Goal: Task Accomplishment & Management: Complete application form

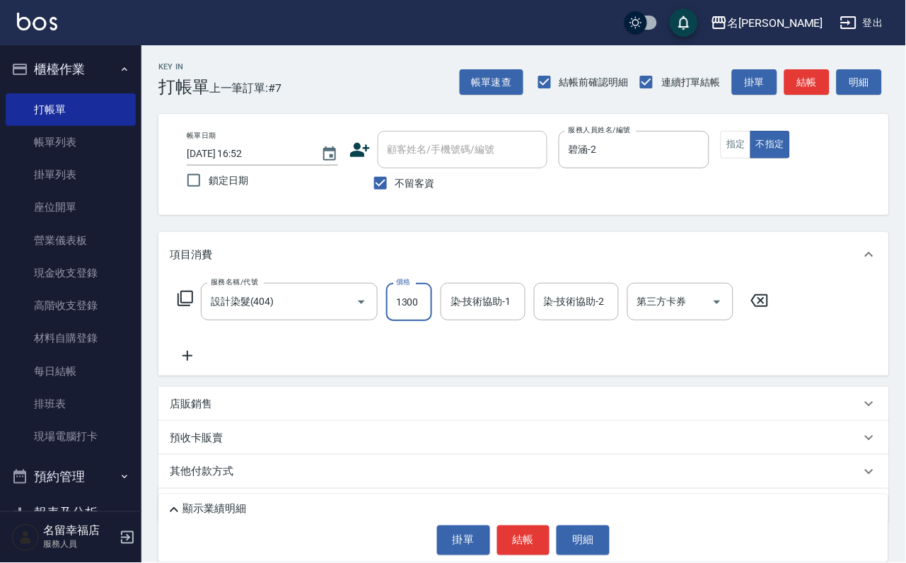
scroll to position [0, 1]
type input "1300"
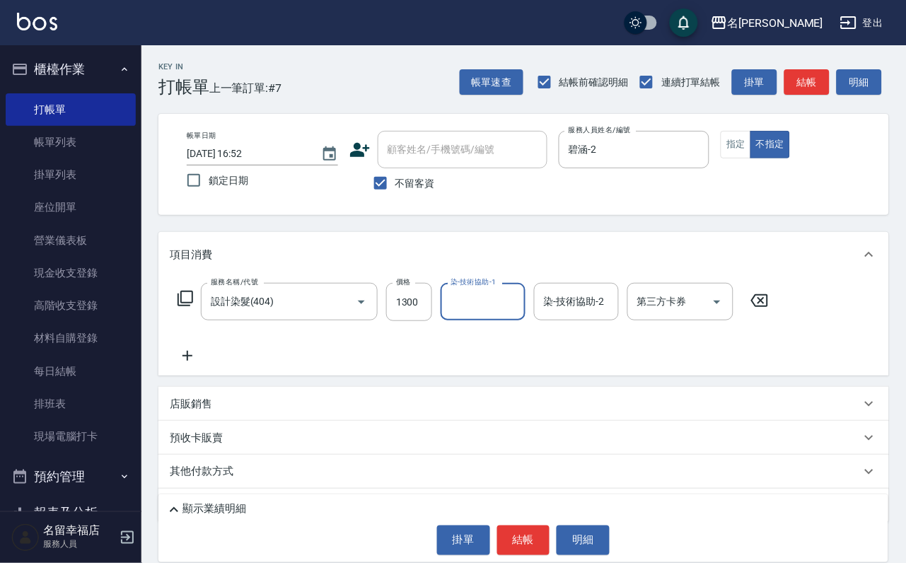
scroll to position [0, 0]
type input "碧涵-2"
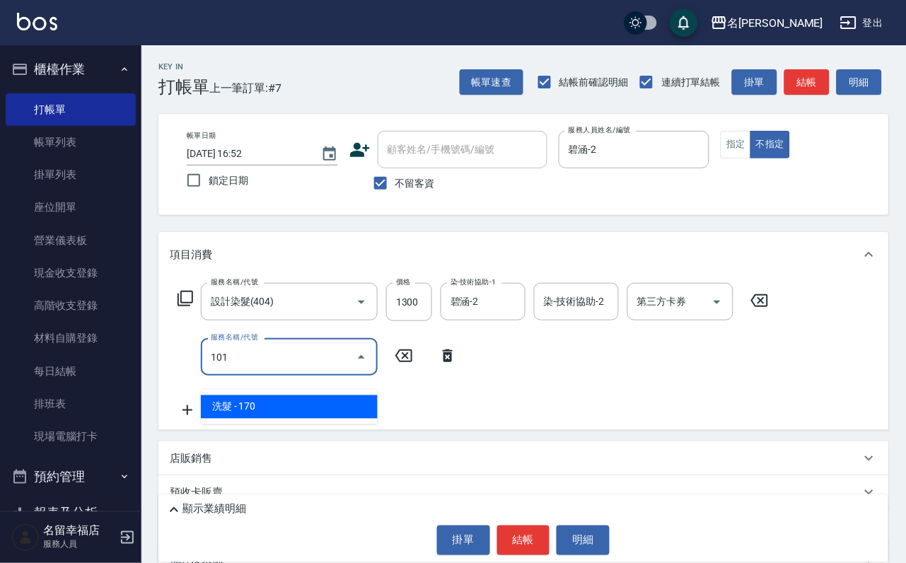
type input "洗髮(101)"
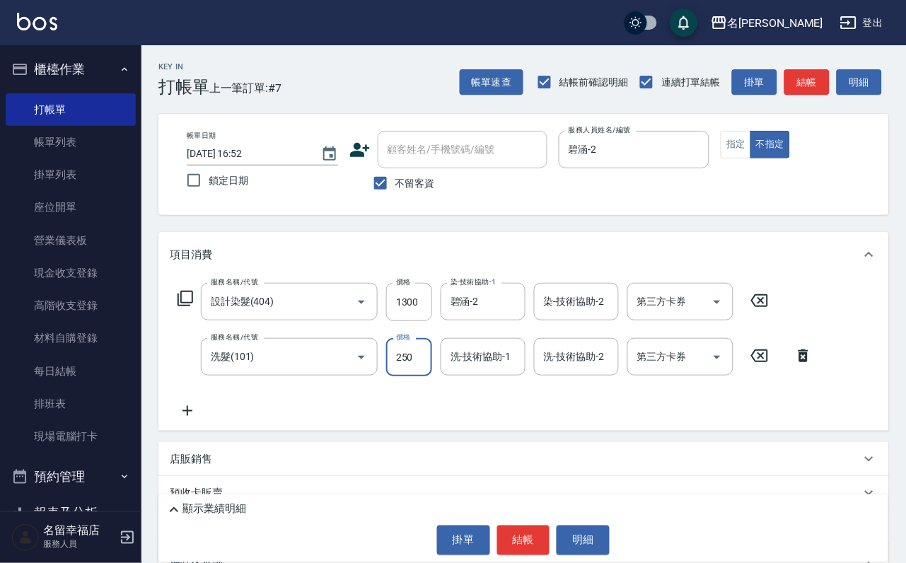
type input "250"
type input "碧涵-2"
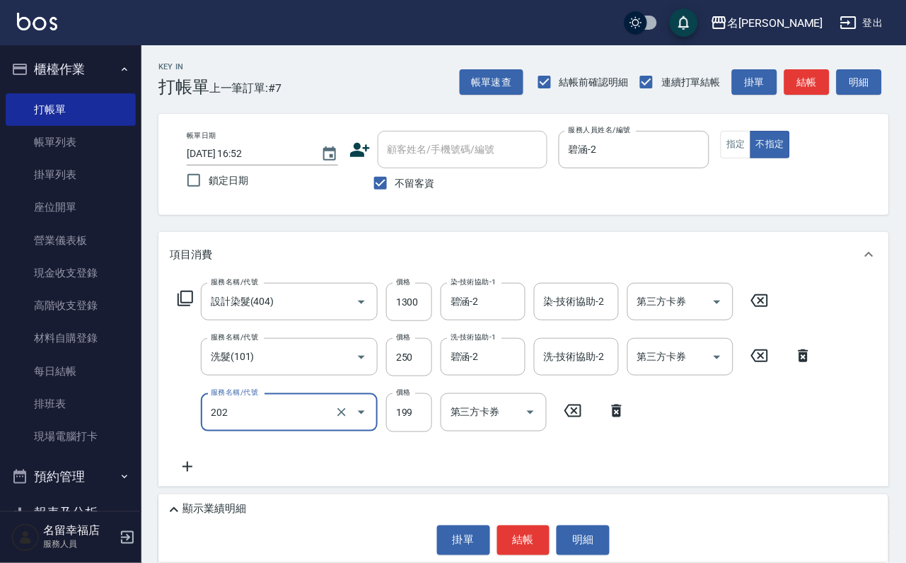
type input "不指定單剪(202)"
click at [185, 307] on icon at bounding box center [185, 298] width 17 height 17
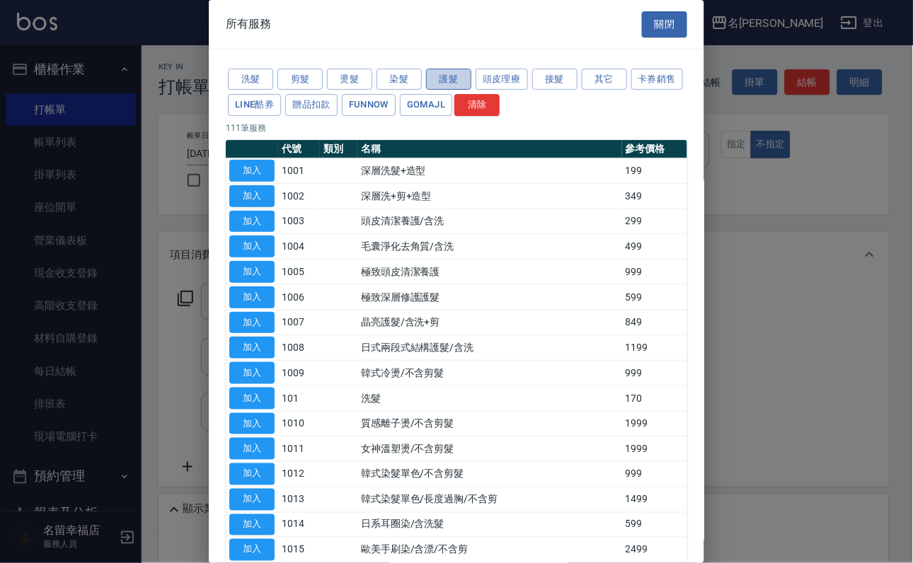
click at [457, 81] on button "護髮" at bounding box center [448, 80] width 45 height 22
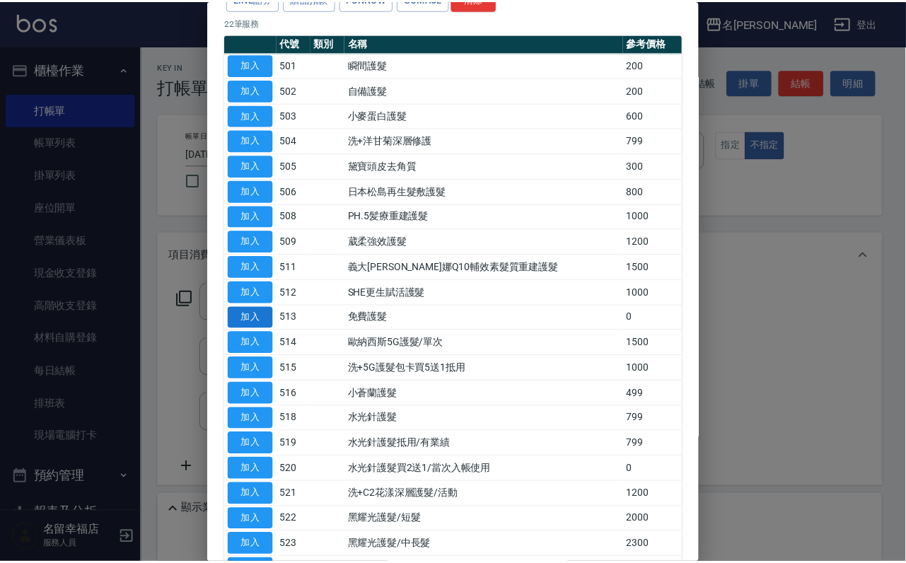
scroll to position [212, 0]
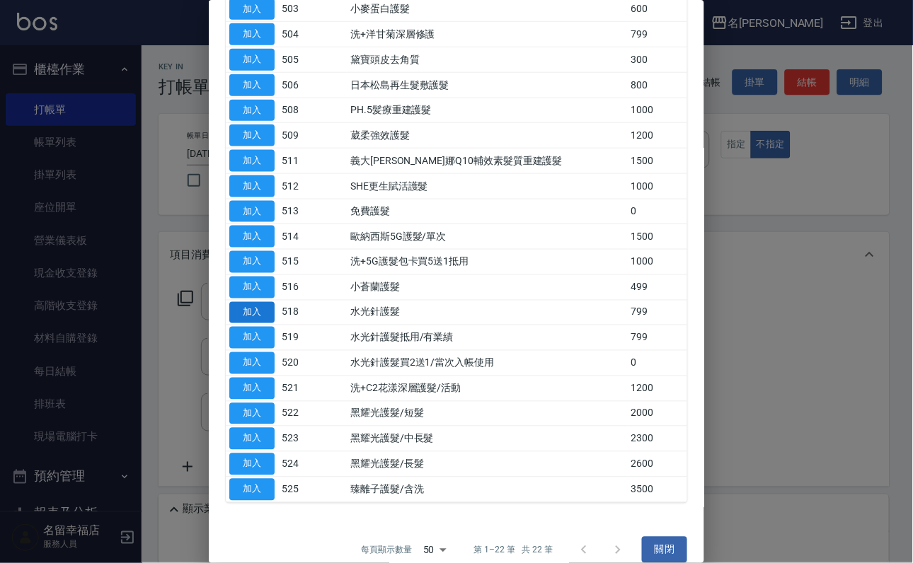
click at [255, 324] on button "加入" at bounding box center [251, 313] width 45 height 22
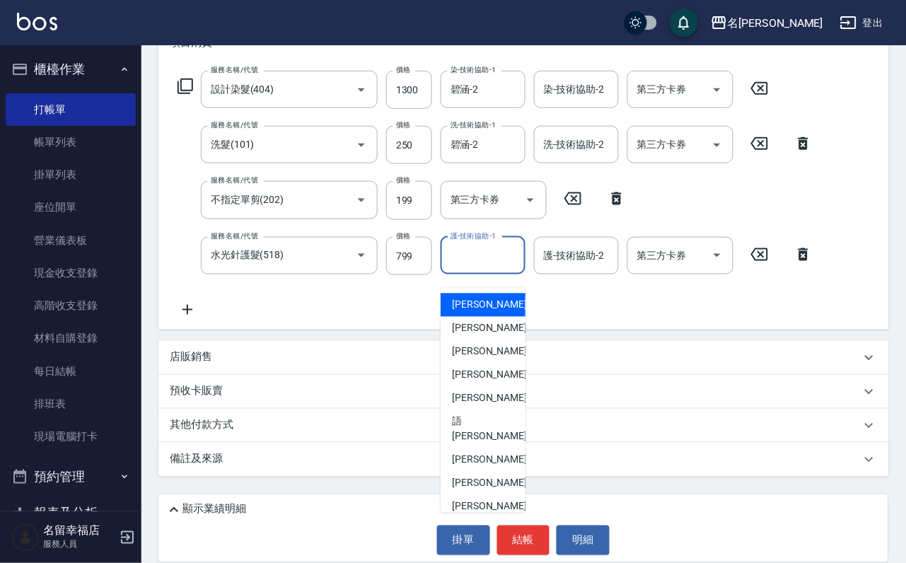
click at [481, 259] on div "護-技術協助-1 護-技術協助-1" at bounding box center [483, 256] width 85 height 38
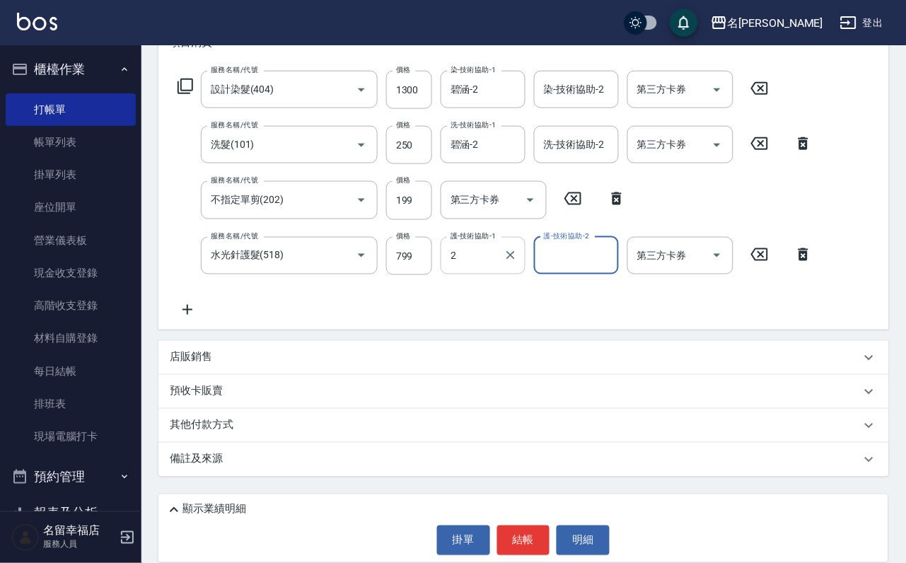
type input "碧涵-2"
click at [526, 526] on button "結帳" at bounding box center [523, 541] width 53 height 30
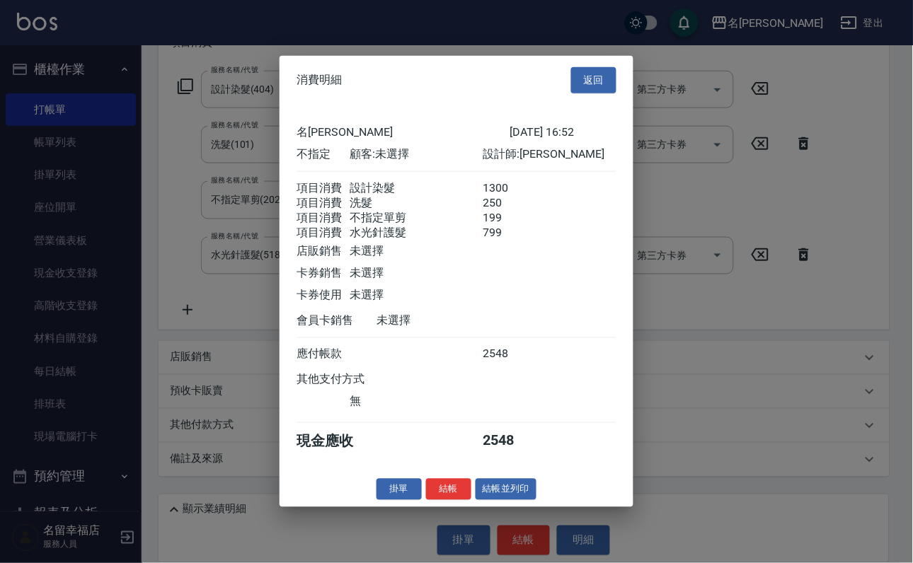
scroll to position [359, 0]
click at [512, 500] on button "結帳並列印" at bounding box center [506, 489] width 62 height 22
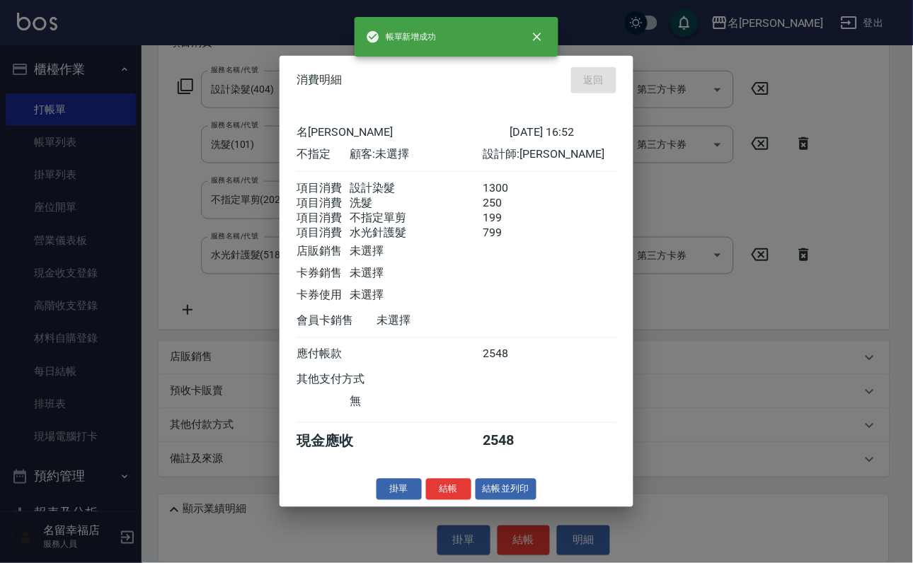
type input "[DATE] 17:25"
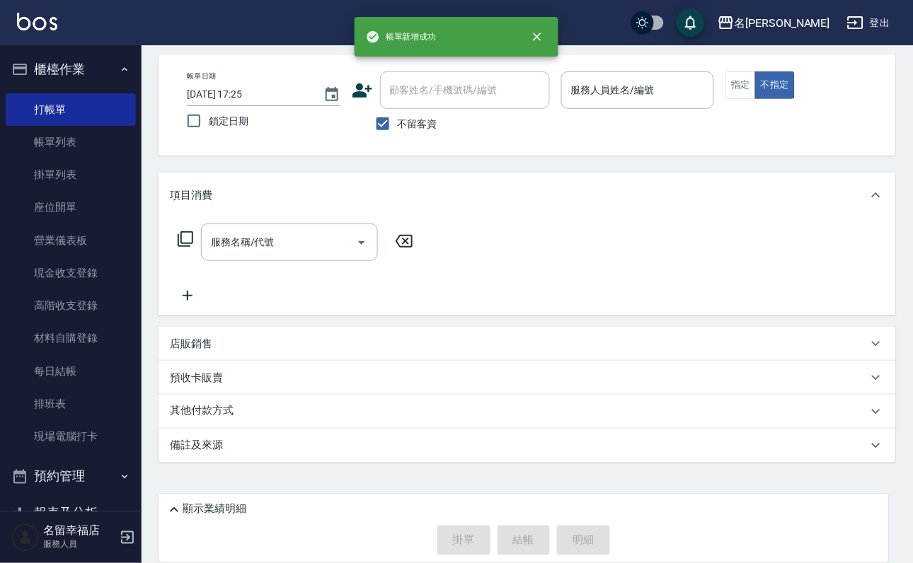
scroll to position [84, 0]
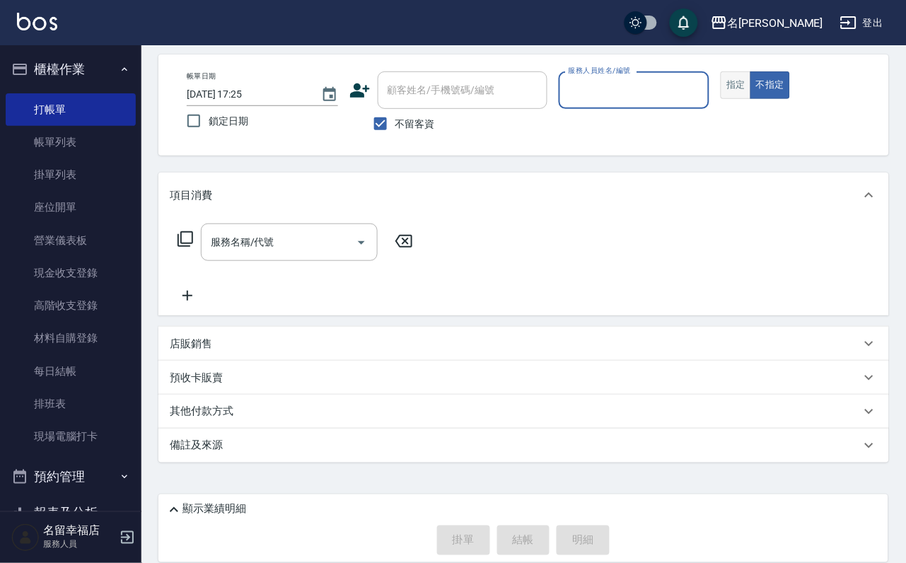
click at [751, 99] on button "指定" at bounding box center [736, 85] width 30 height 28
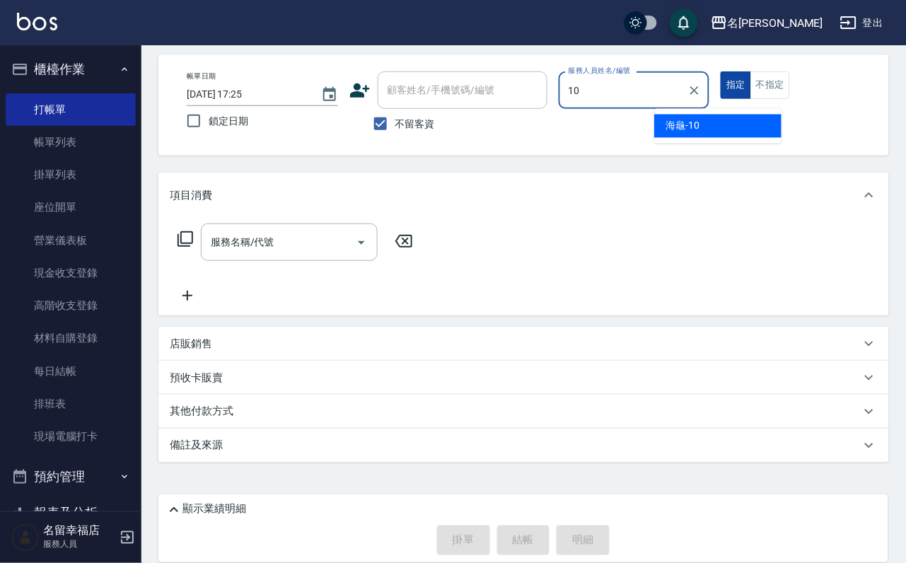
type input "海龜-10"
type button "true"
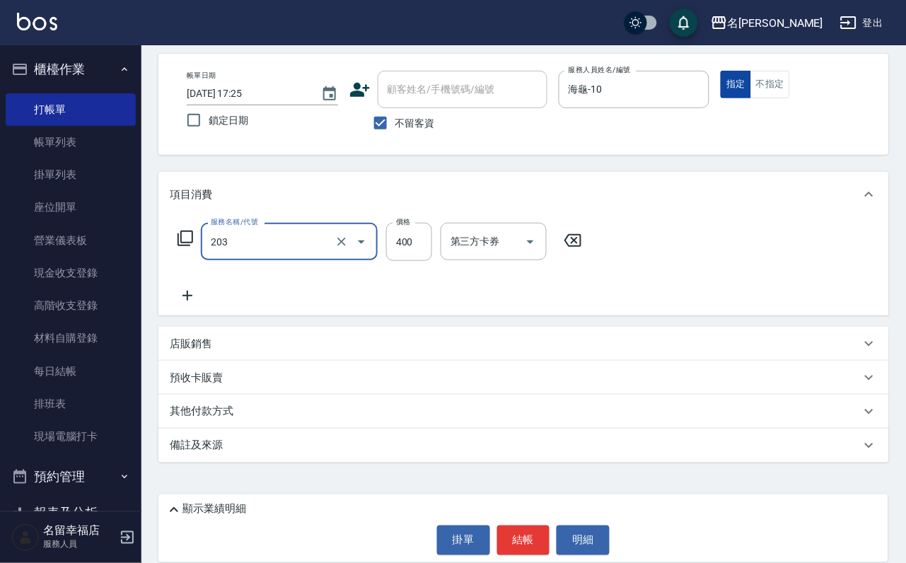
type input "指定單剪(203)"
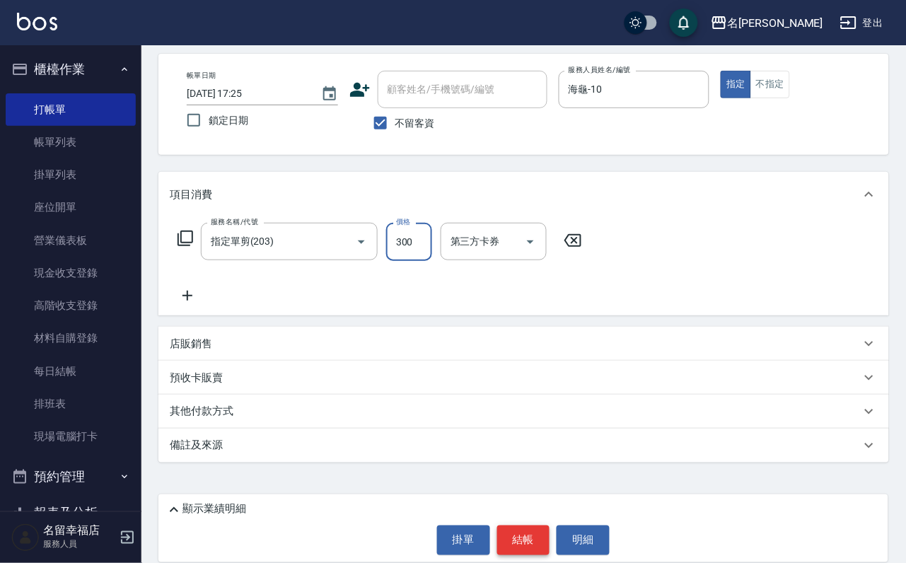
type input "300"
click at [536, 527] on button "結帳" at bounding box center [523, 541] width 53 height 30
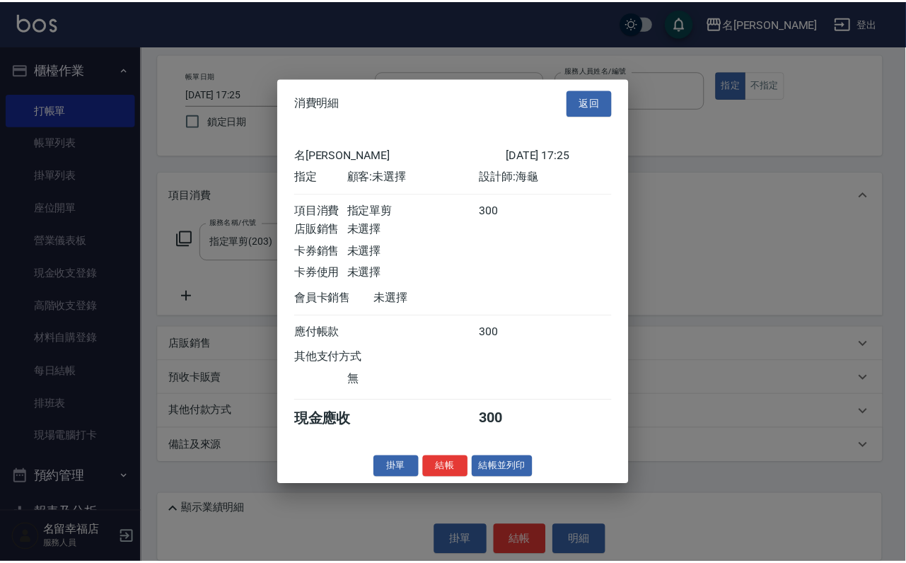
scroll to position [175, 0]
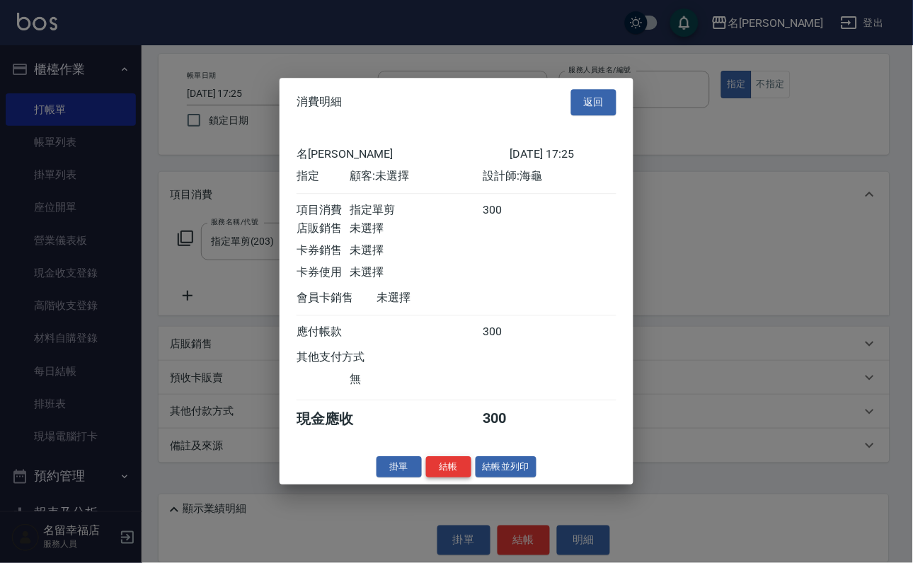
click at [444, 478] on button "結帳" at bounding box center [448, 467] width 45 height 22
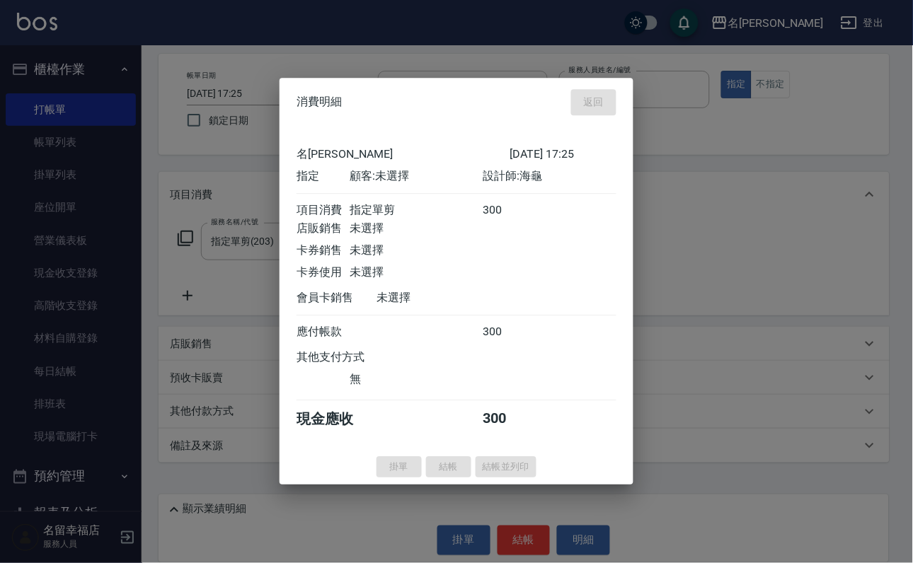
type input "[DATE] 17:29"
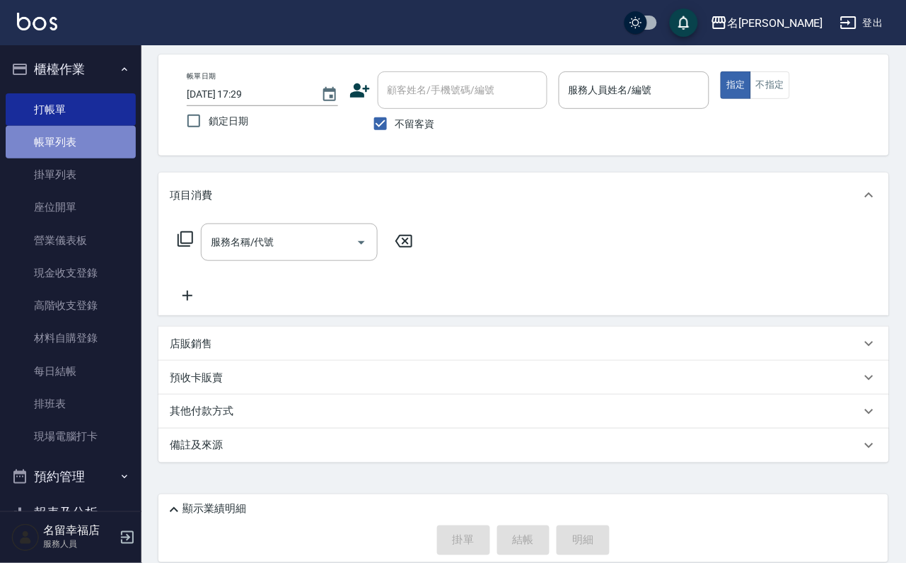
click at [86, 154] on link "帳單列表" at bounding box center [71, 142] width 130 height 33
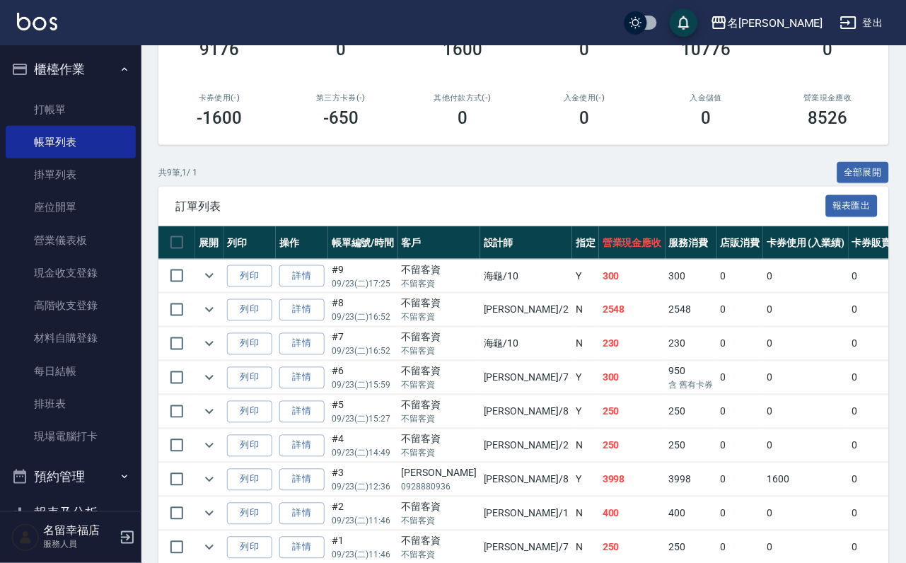
scroll to position [212, 0]
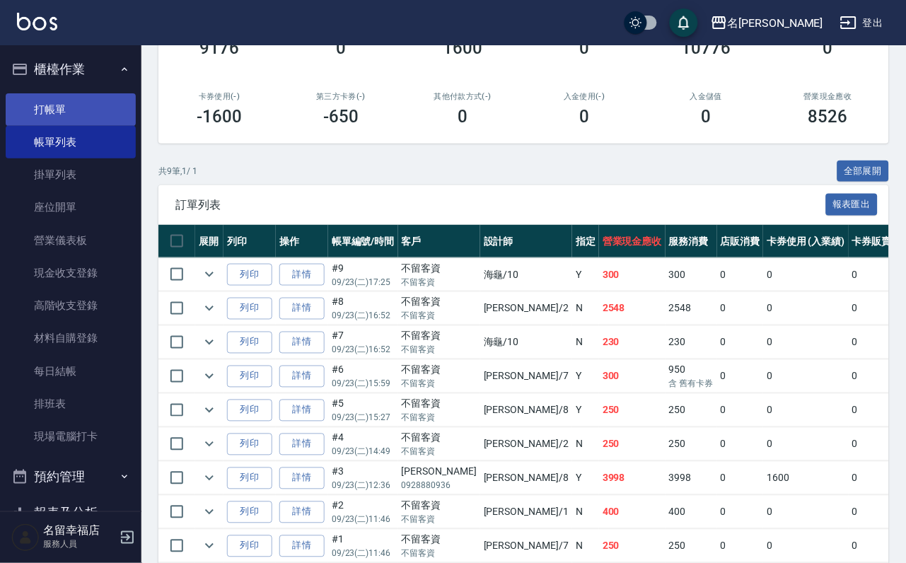
click at [91, 113] on link "打帳單" at bounding box center [71, 109] width 130 height 33
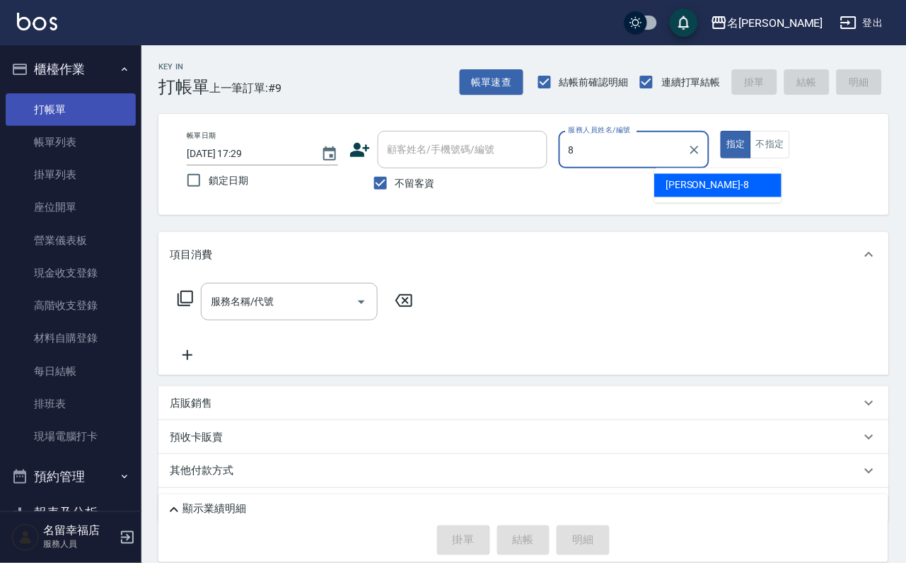
type input "[PERSON_NAME]-8"
type button "true"
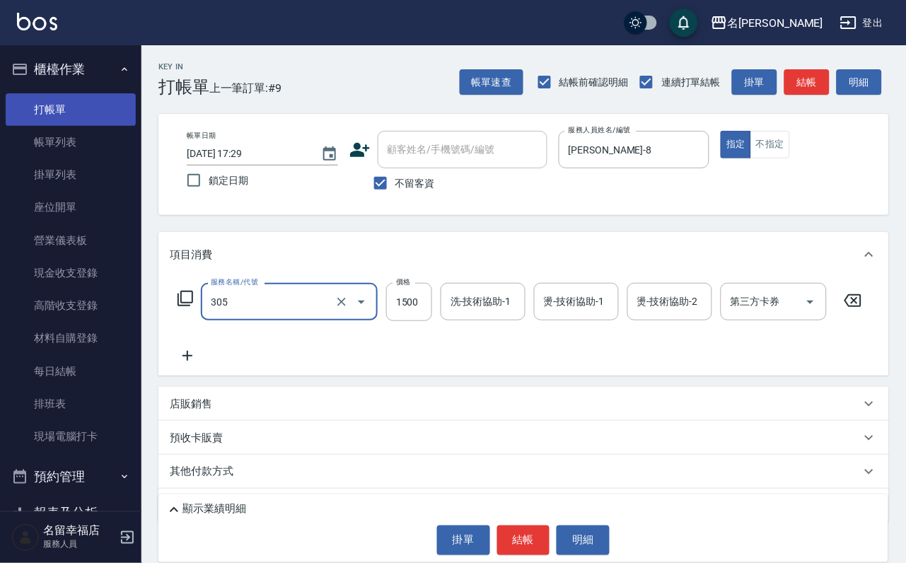
type input "設計燙髮1500(305)"
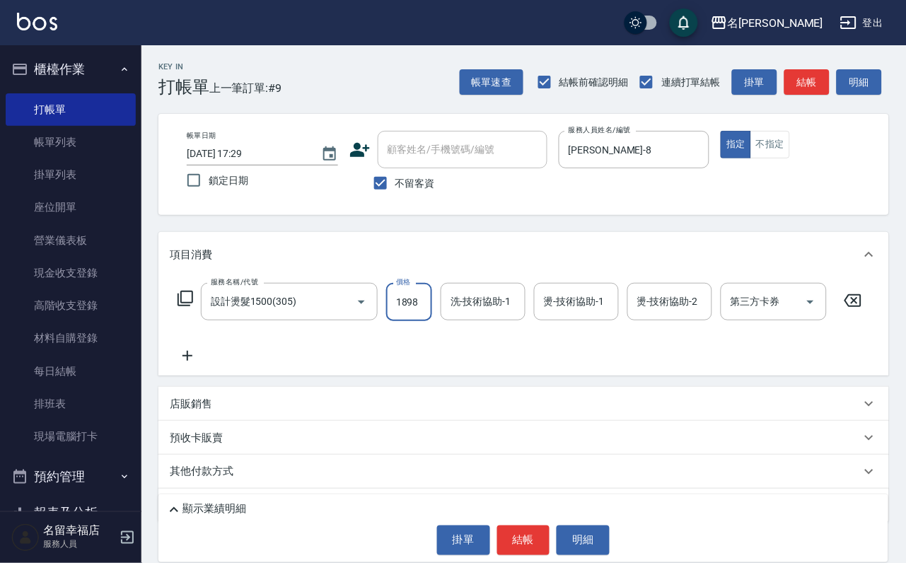
scroll to position [0, 1]
type input "1898"
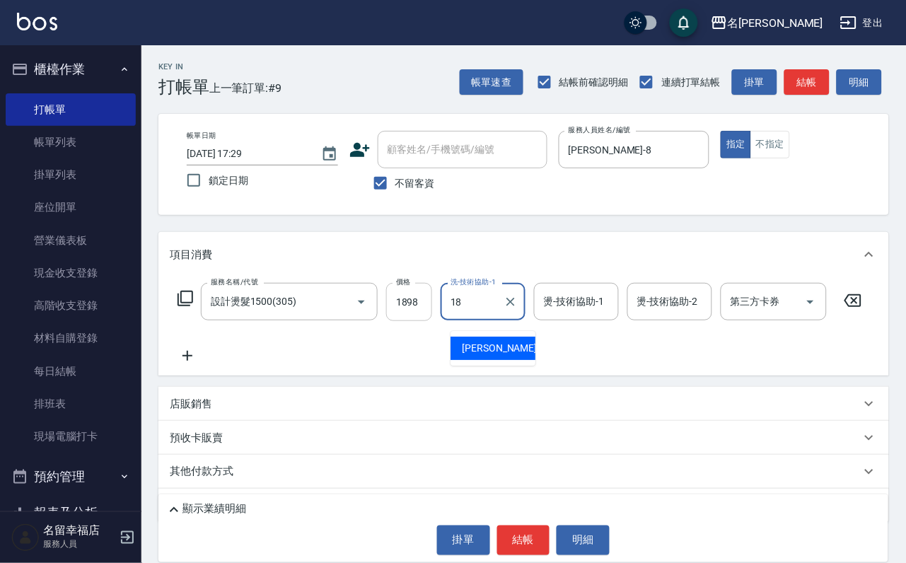
type input "[PERSON_NAME]-18"
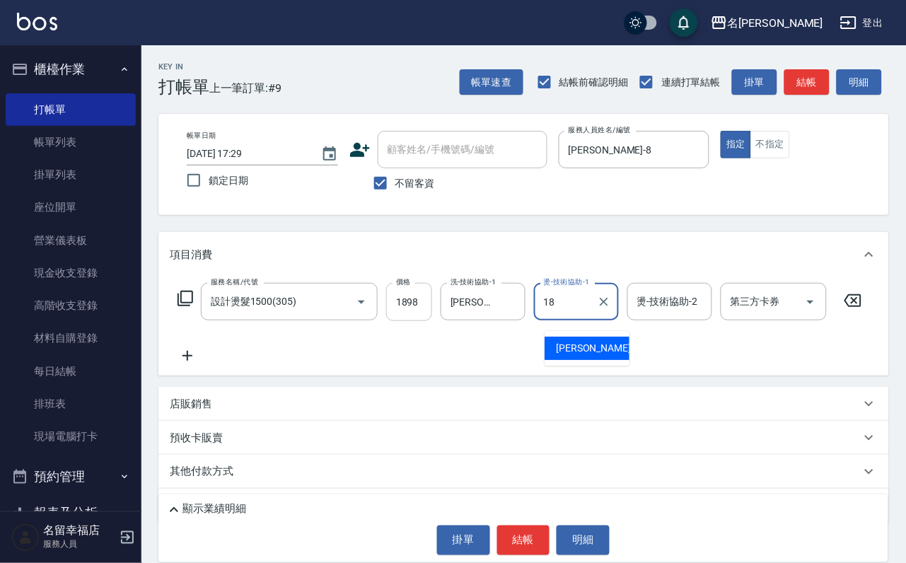
type input "[PERSON_NAME]-18"
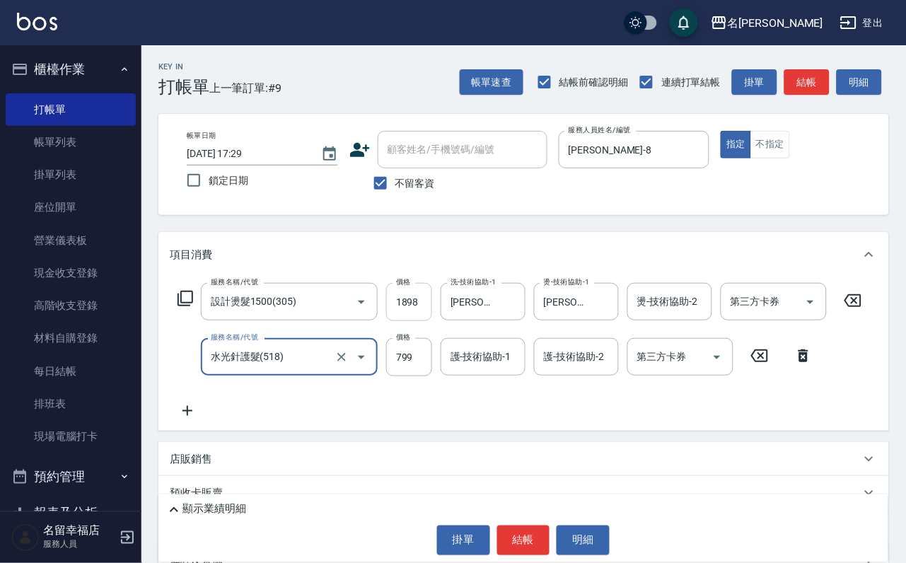
type input "水光針護髮(518)"
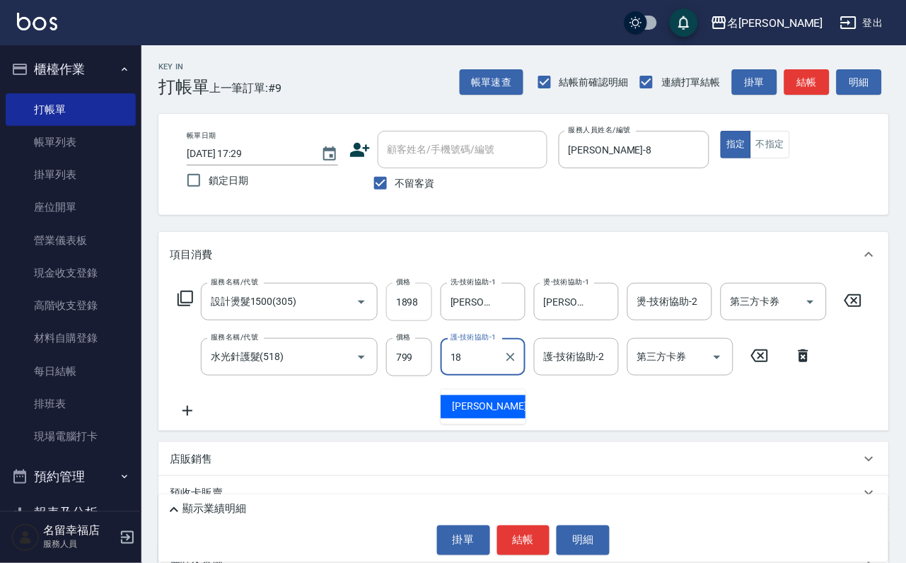
type input "[PERSON_NAME]-18"
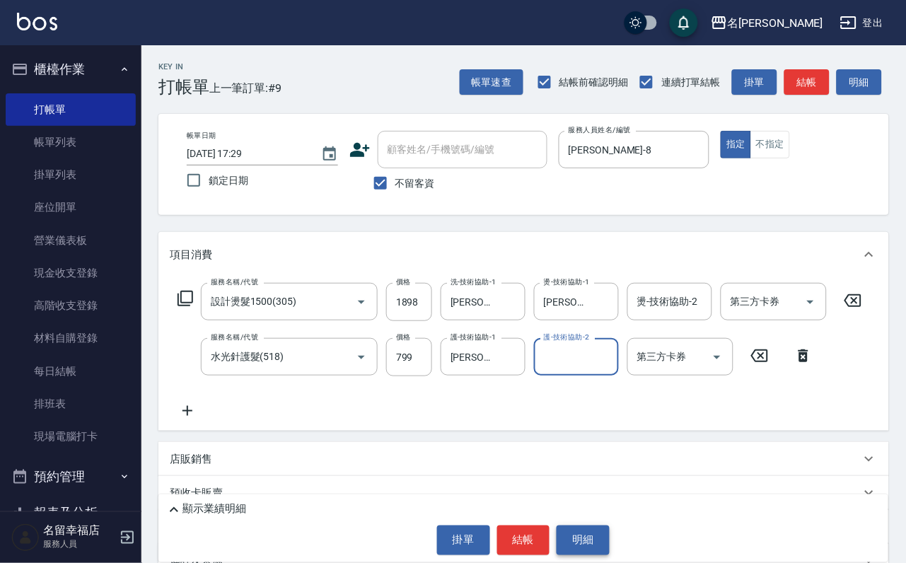
click at [610, 536] on button "明細" at bounding box center [583, 541] width 53 height 30
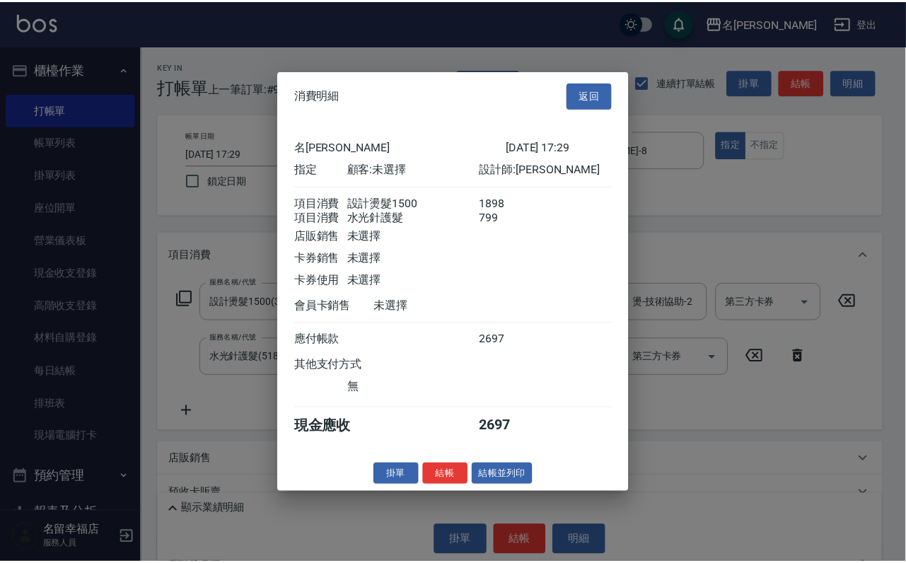
scroll to position [228, 0]
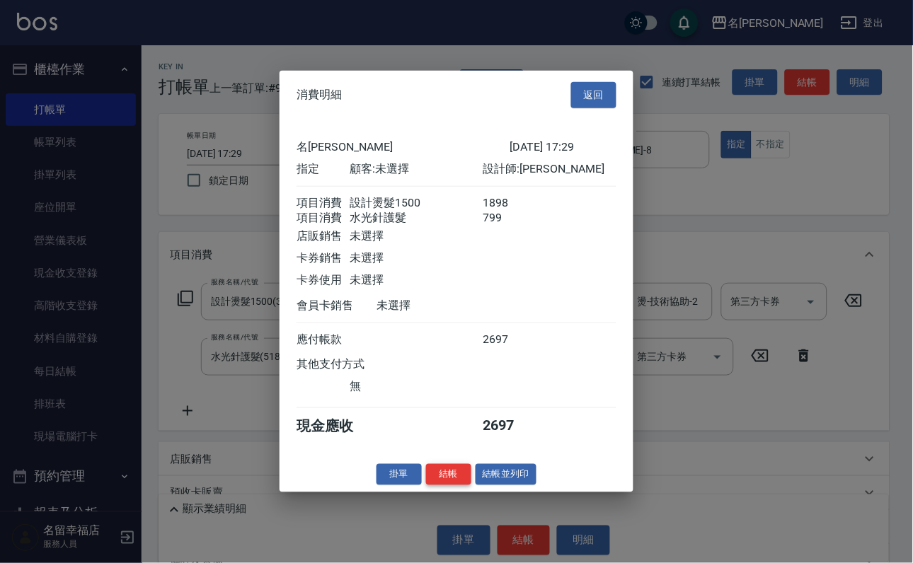
click at [434, 485] on button "結帳" at bounding box center [448, 474] width 45 height 22
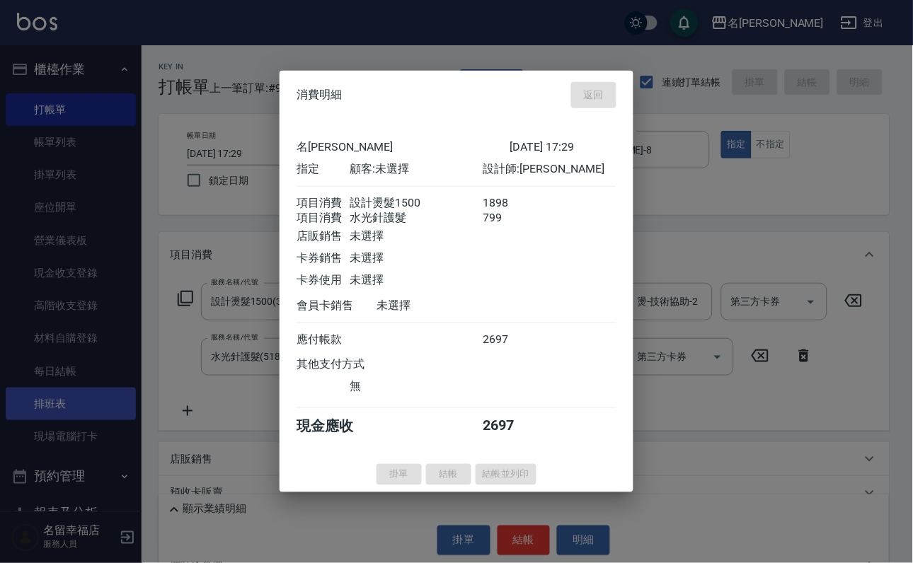
type input "[DATE] 17:36"
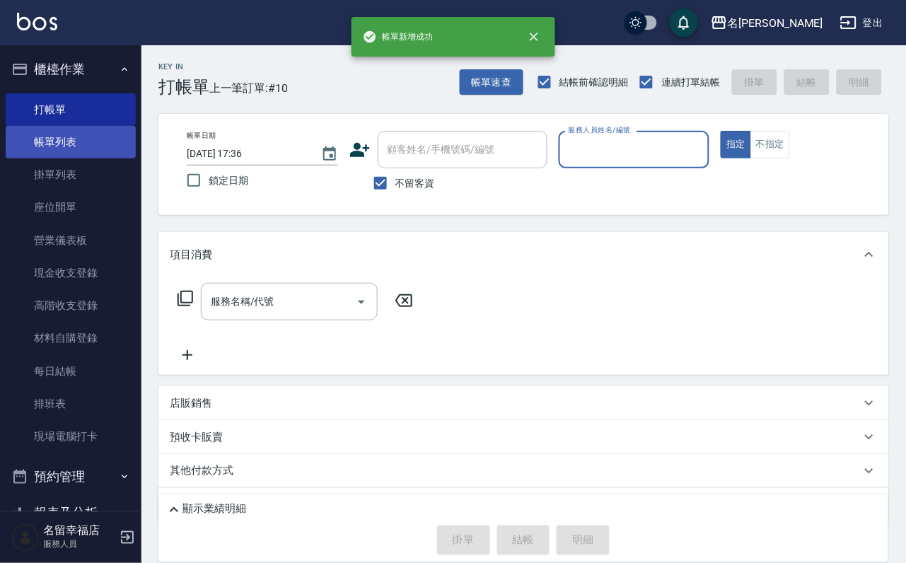
click at [86, 156] on link "帳單列表" at bounding box center [71, 142] width 130 height 33
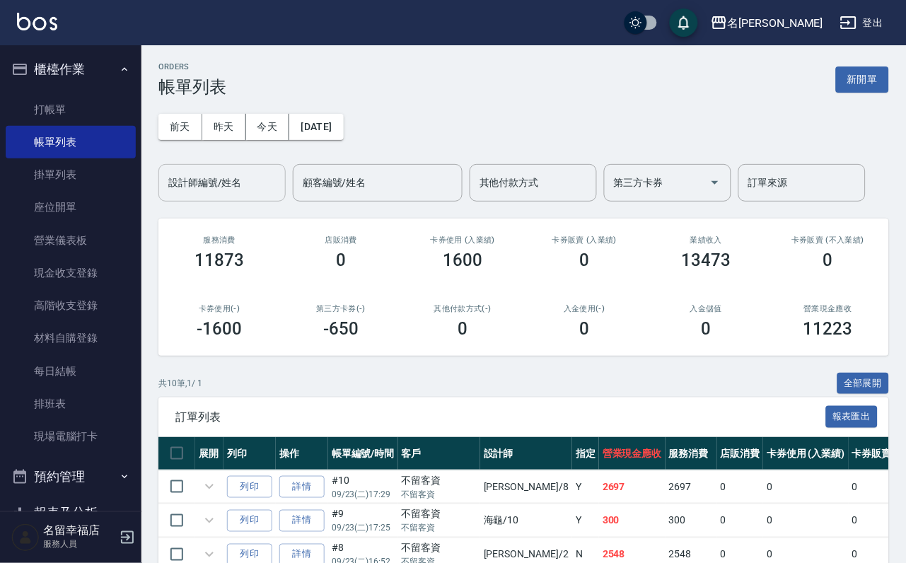
click at [246, 188] on input "設計師編號/姓名" at bounding box center [222, 183] width 115 height 25
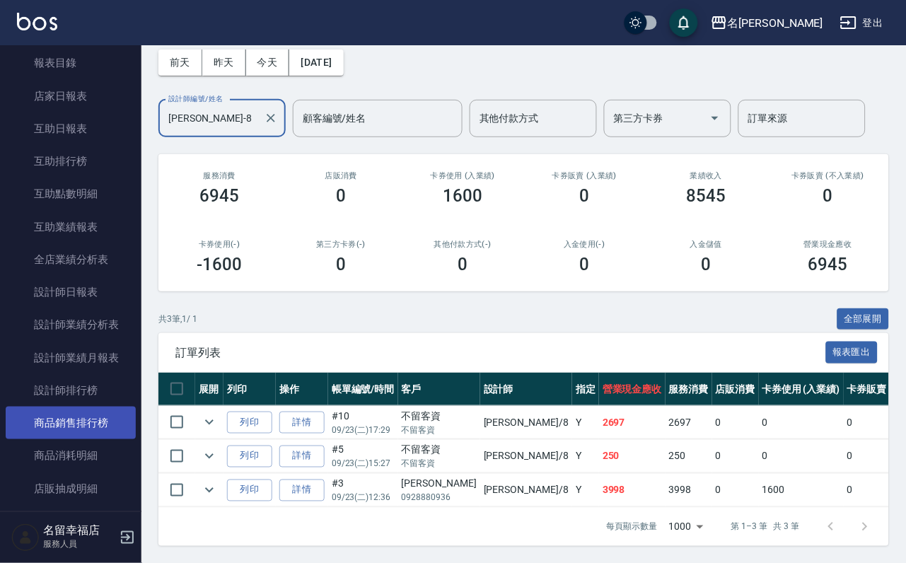
scroll to position [637, 0]
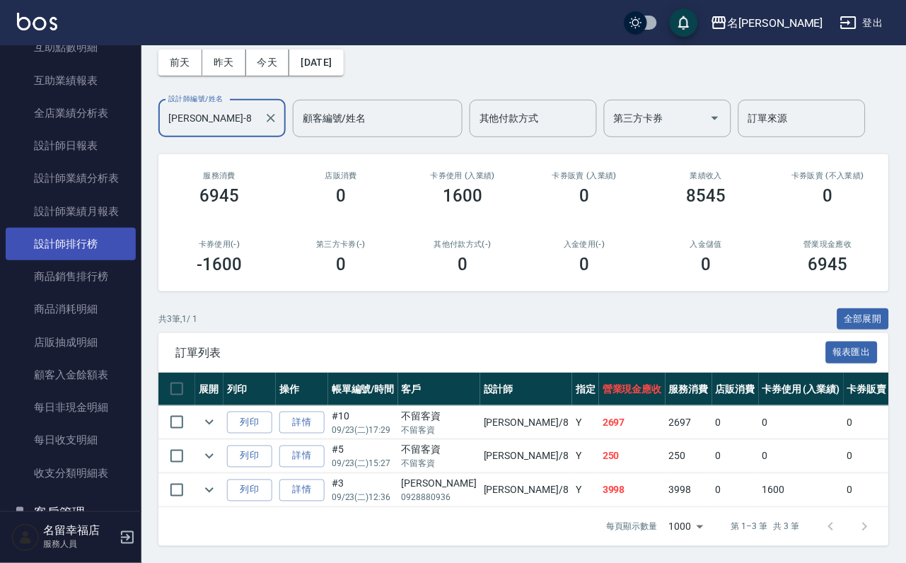
type input "[PERSON_NAME]-8"
click at [114, 260] on link "設計師排行榜" at bounding box center [71, 244] width 130 height 33
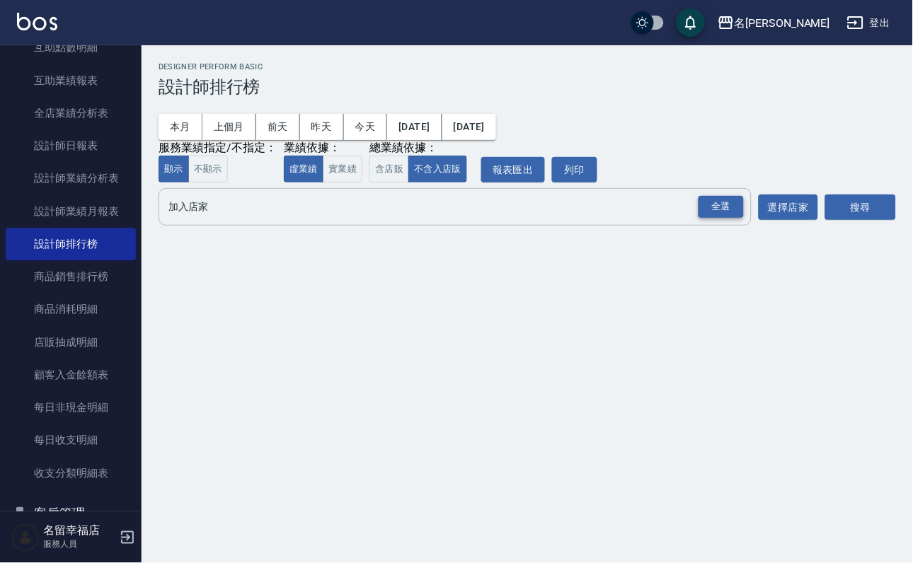
click at [704, 218] on div "全選" at bounding box center [720, 207] width 45 height 22
click at [826, 221] on button "搜尋" at bounding box center [860, 208] width 71 height 26
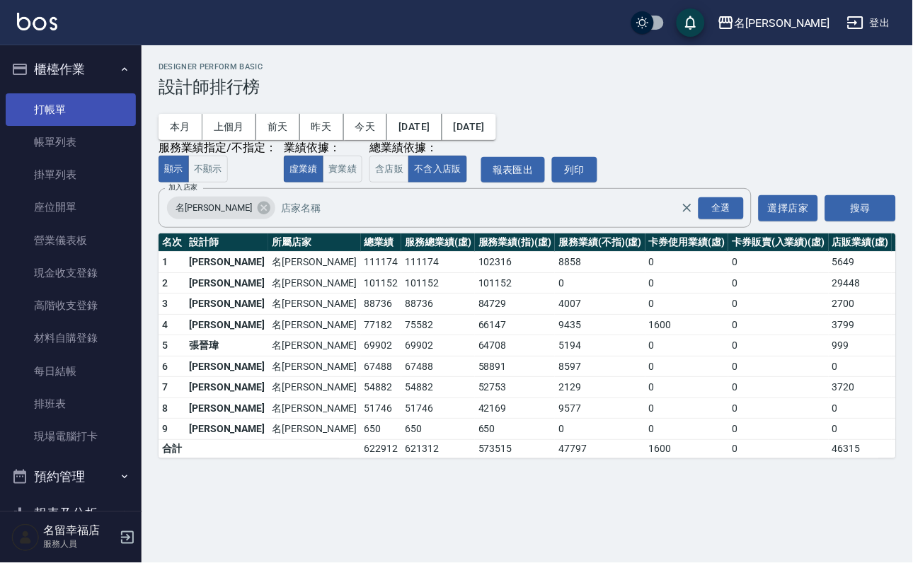
click at [91, 117] on link "打帳單" at bounding box center [71, 109] width 130 height 33
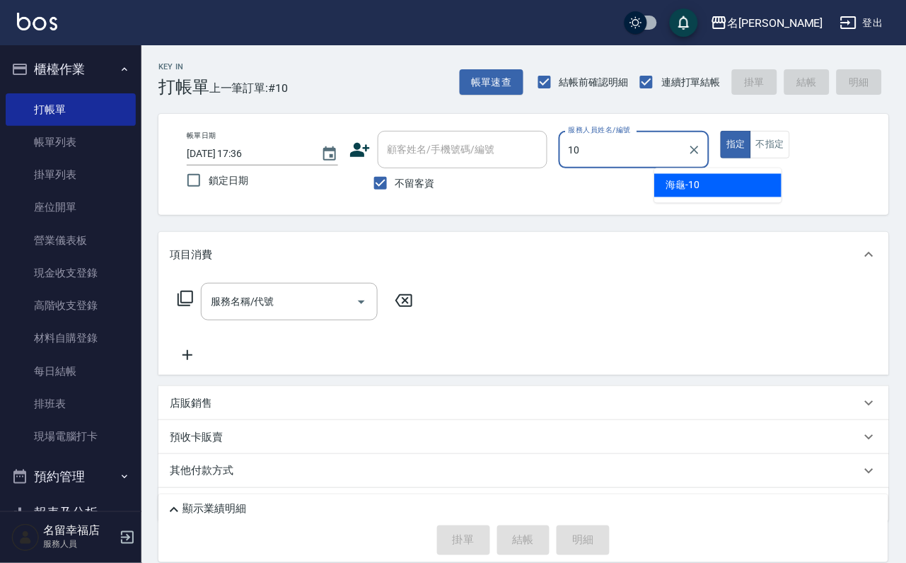
type input "海龜-10"
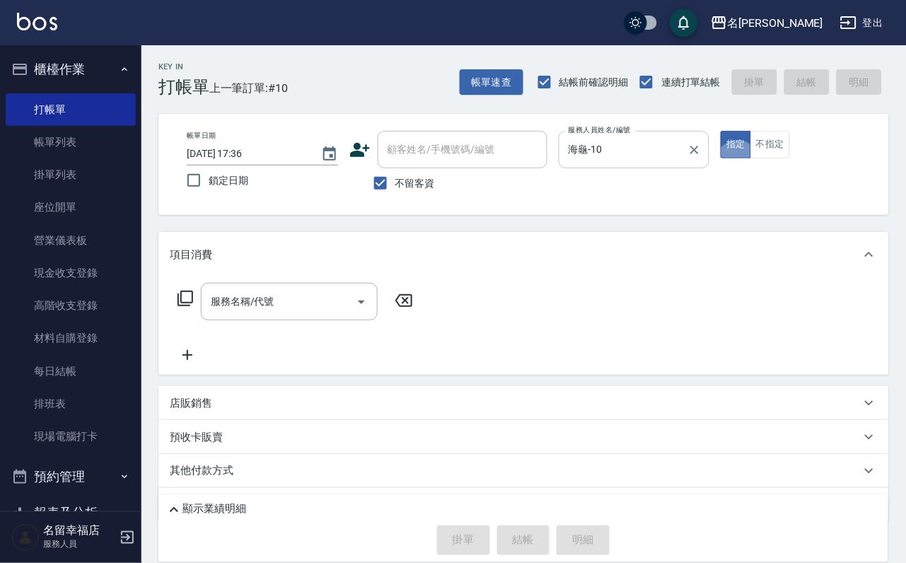
type button "true"
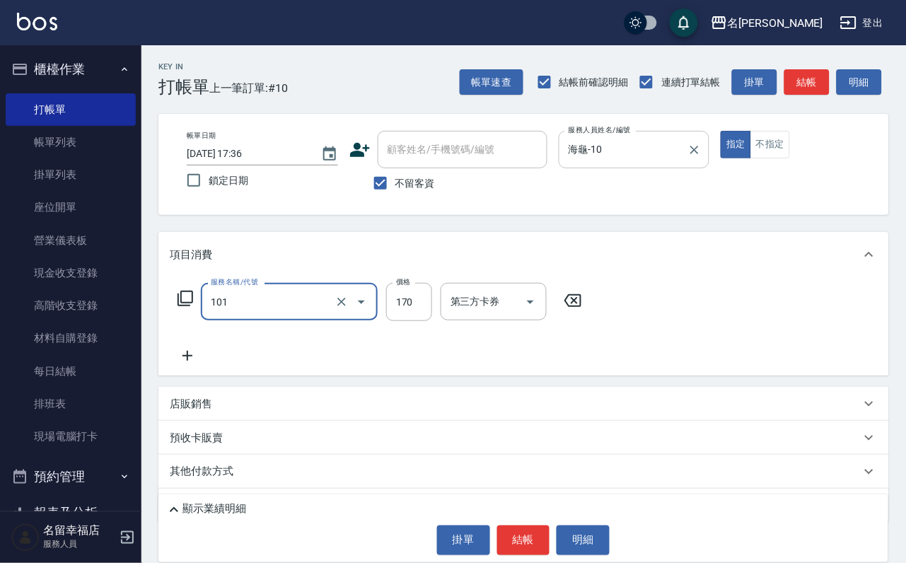
type input "洗髮(101)"
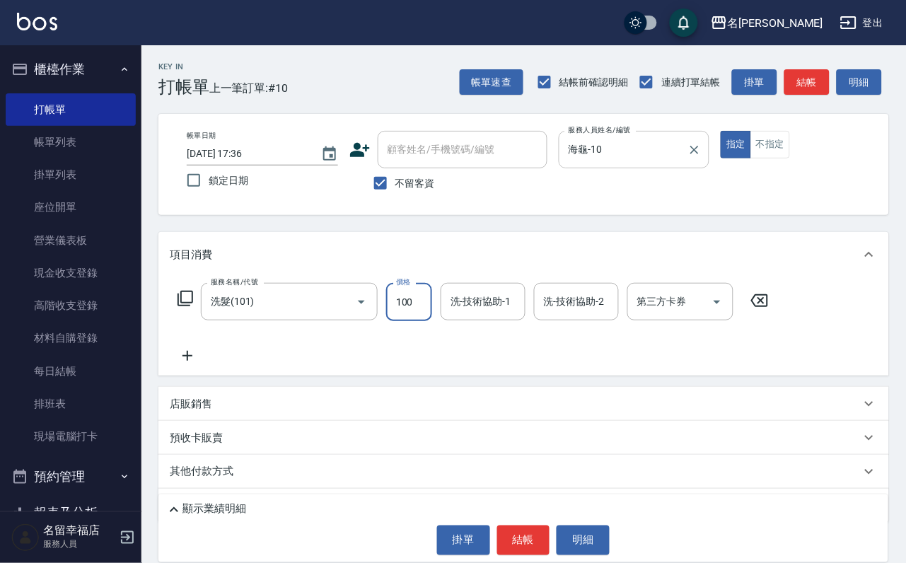
type input "100"
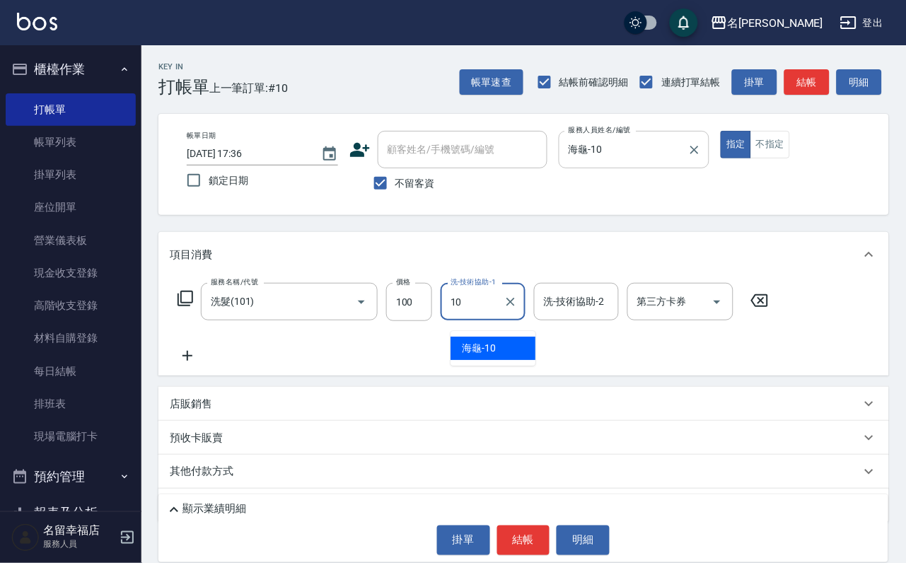
type input "海龜-10"
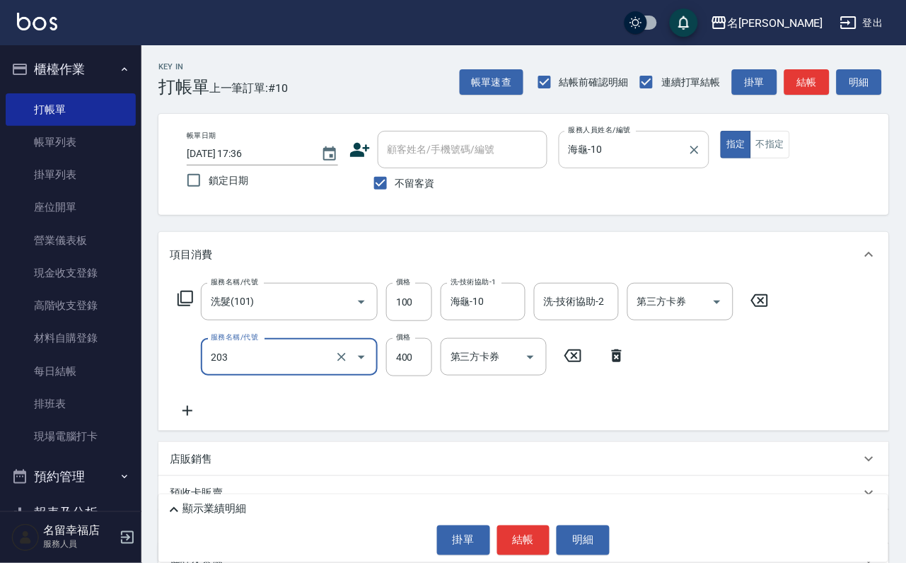
type input "指定單剪(203)"
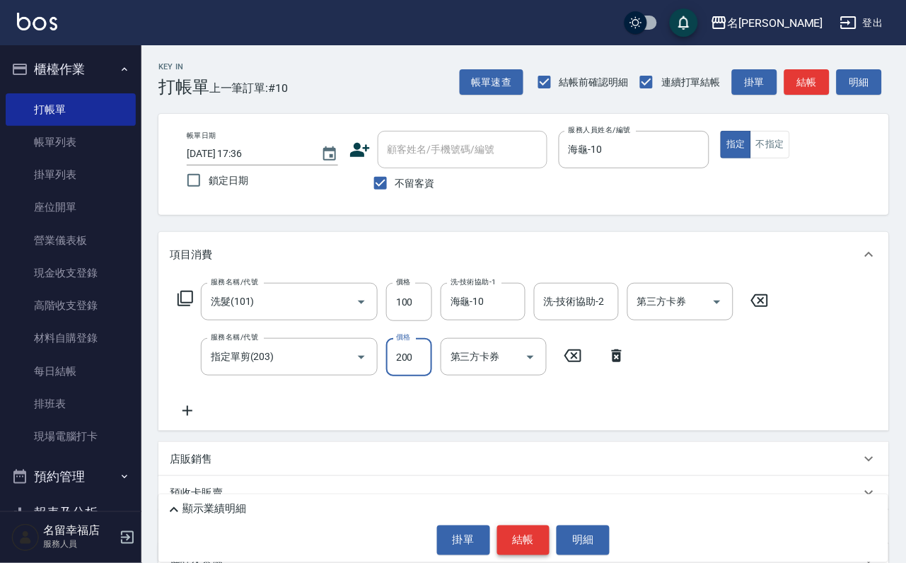
type input "200"
click at [534, 533] on button "結帳" at bounding box center [523, 541] width 53 height 30
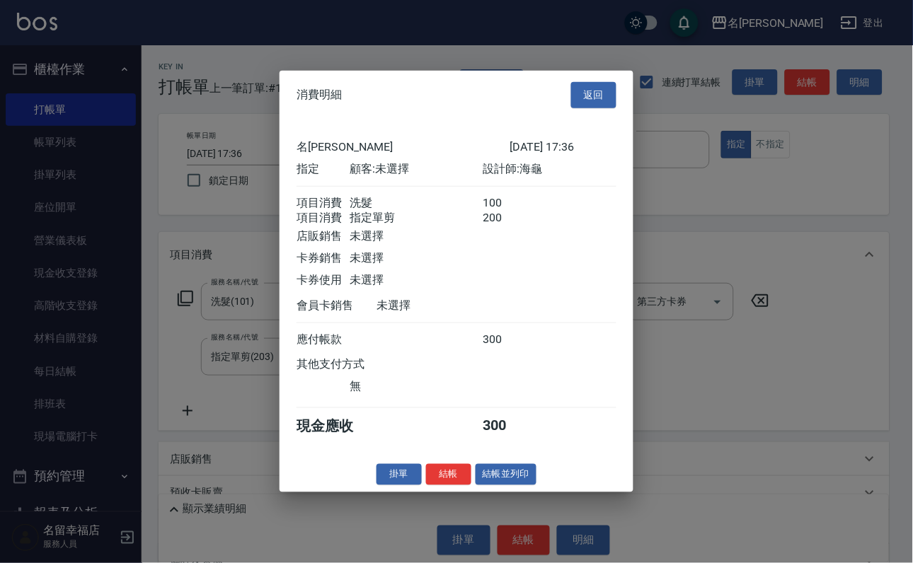
scroll to position [212, 0]
click at [430, 485] on button "結帳" at bounding box center [448, 474] width 45 height 22
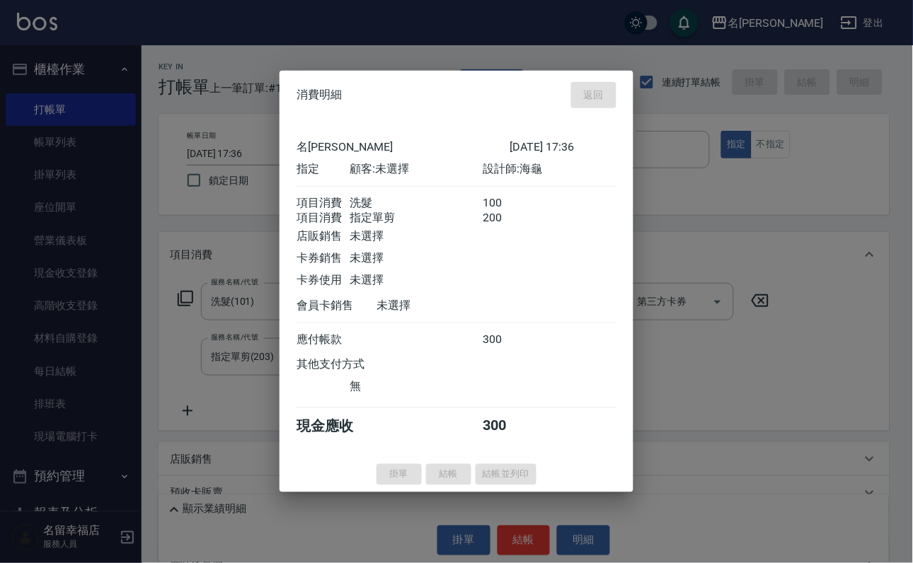
type input "[DATE] 18:10"
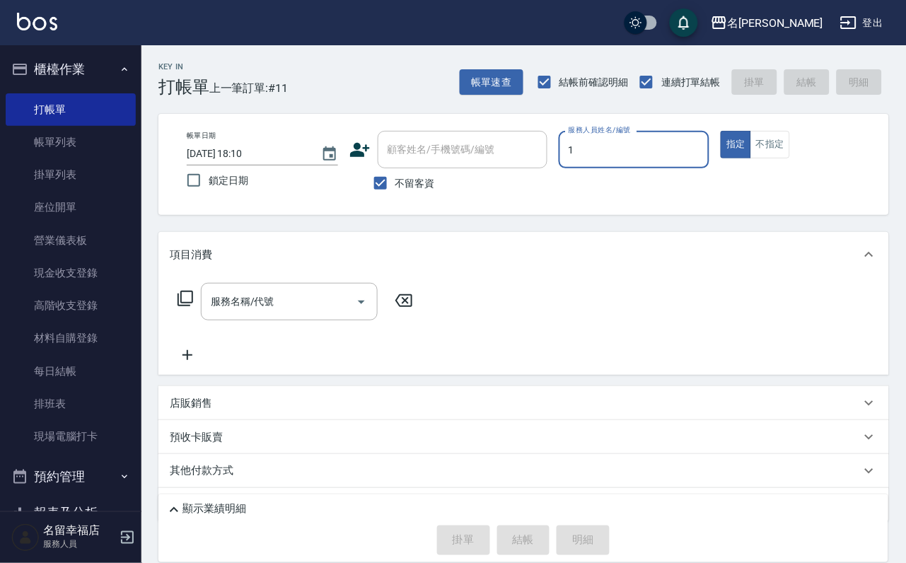
type input "[PERSON_NAME]-1"
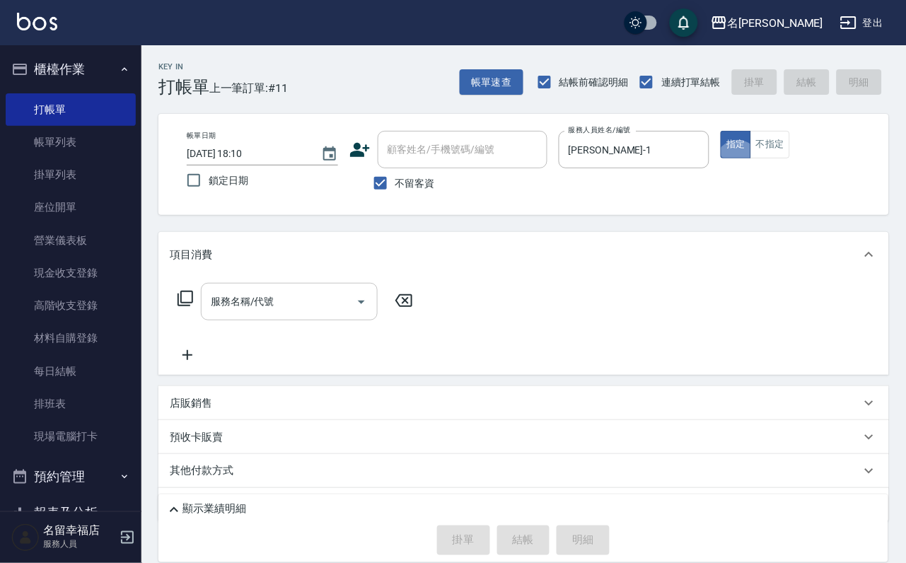
click at [262, 296] on div "服務名稱/代號" at bounding box center [289, 302] width 177 height 38
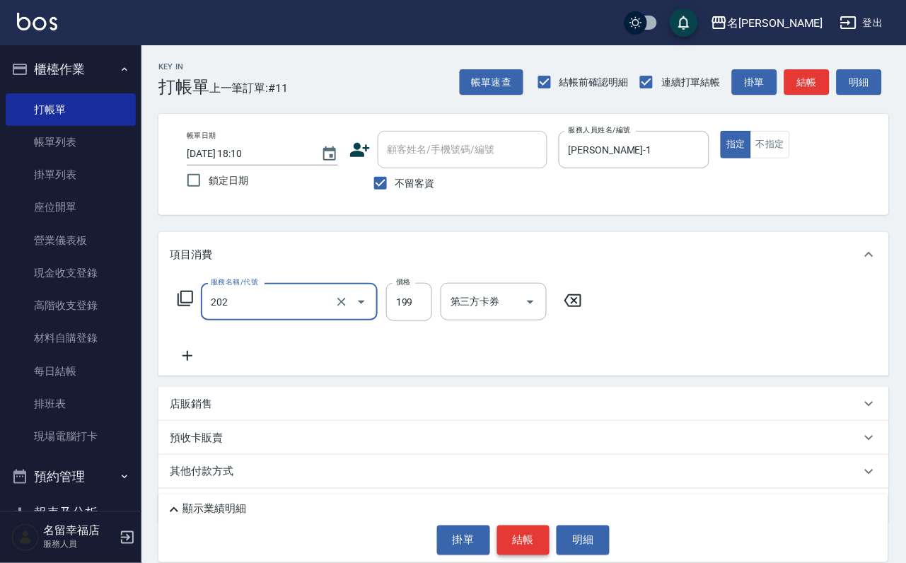
type input "不指定單剪(202)"
click at [540, 526] on button "結帳" at bounding box center [523, 541] width 53 height 30
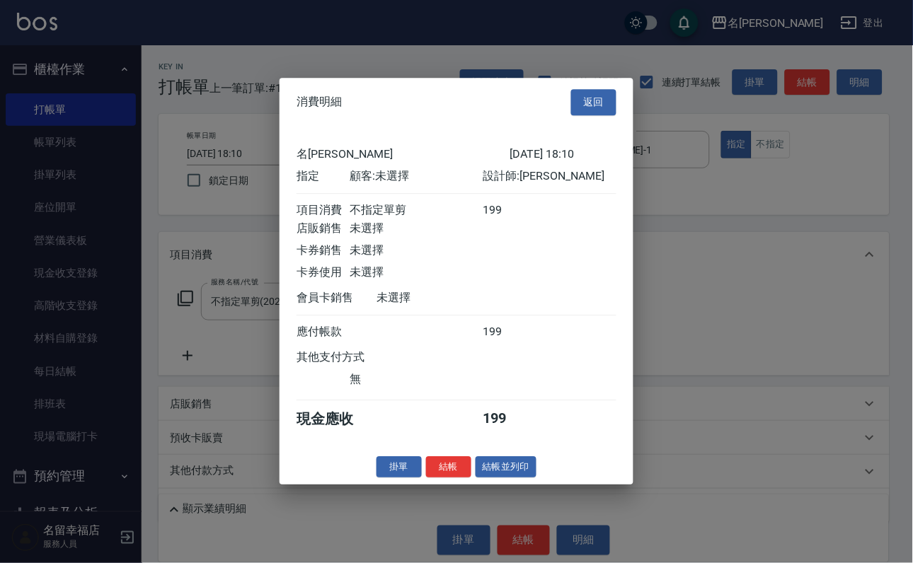
scroll to position [175, 0]
click at [426, 478] on button "結帳" at bounding box center [448, 467] width 45 height 22
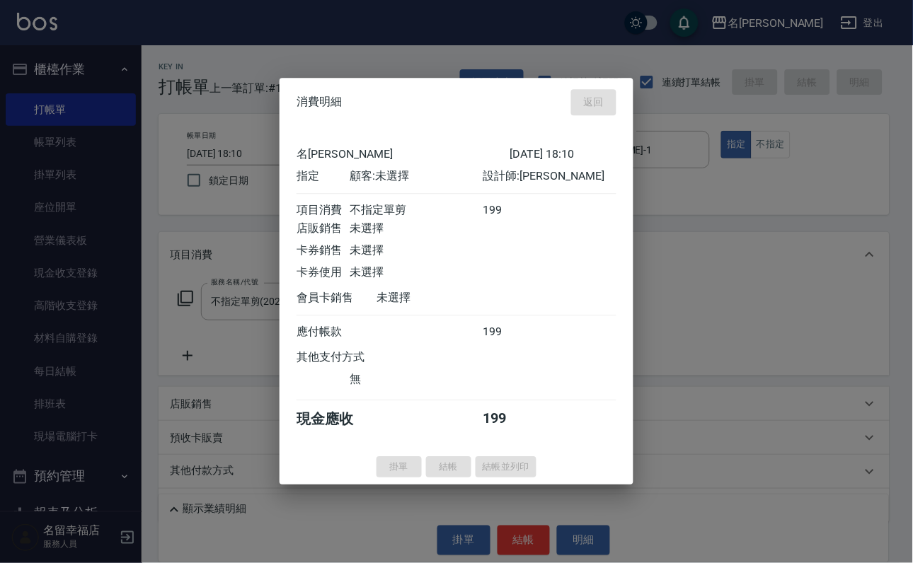
type input "[DATE] 18:18"
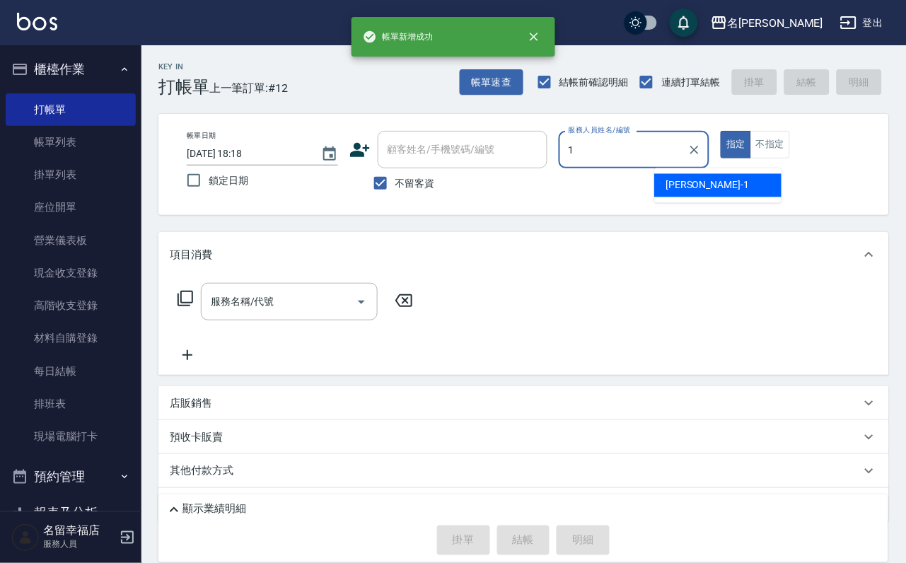
type input "[PERSON_NAME]-1"
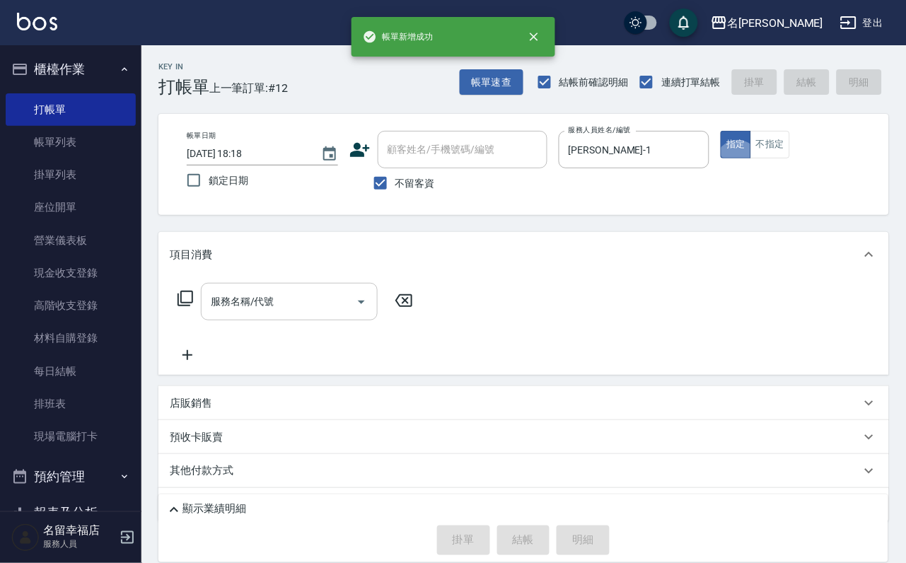
click at [215, 298] on div "服務名稱/代號" at bounding box center [289, 302] width 177 height 38
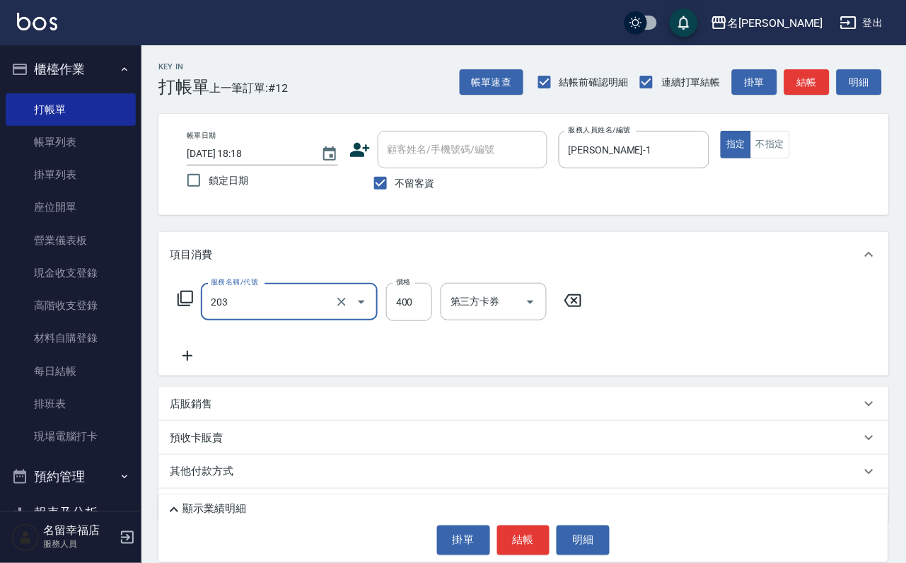
type input "指定單剪(203)"
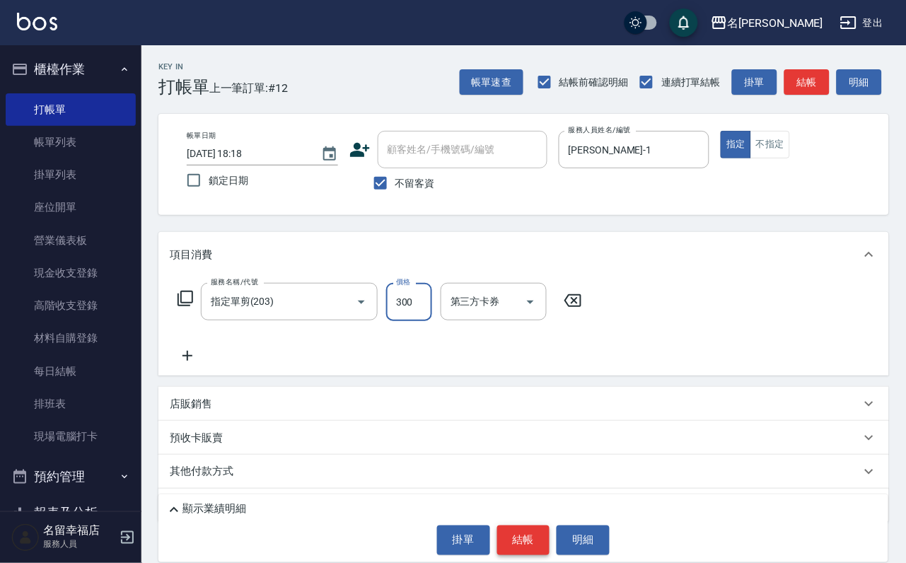
type input "300"
click at [541, 550] on button "結帳" at bounding box center [523, 541] width 53 height 30
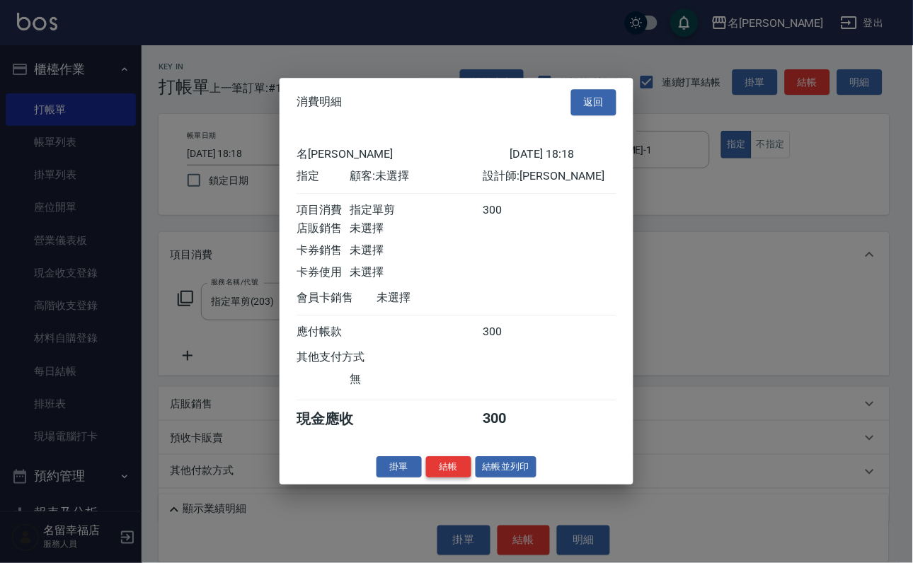
click at [446, 478] on button "結帳" at bounding box center [448, 467] width 45 height 22
